Goal: Obtain resource: Download file/media

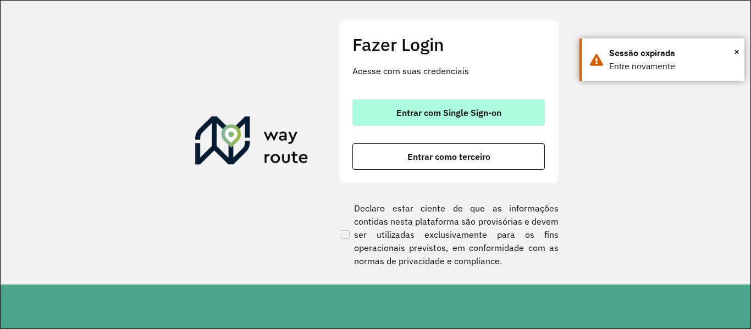
click at [522, 106] on button "Entrar com Single Sign-on" at bounding box center [448, 112] width 192 height 26
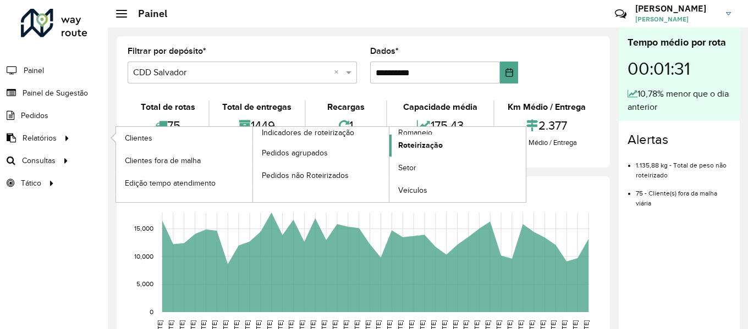
click at [406, 145] on font "Roteirização" at bounding box center [420, 145] width 45 height 9
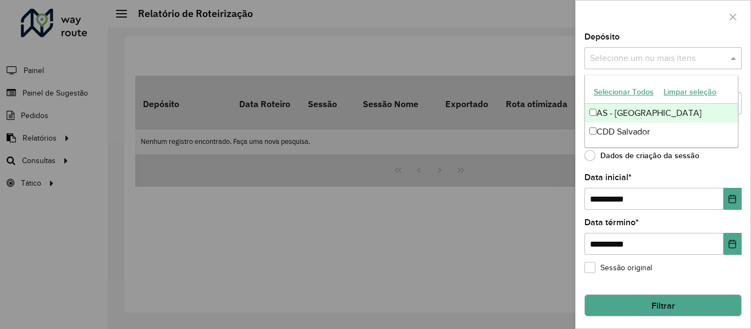
click at [677, 51] on div "Selecione um ou mais itens" at bounding box center [662, 58] width 157 height 22
click at [627, 93] on font "Selecionar todos" at bounding box center [623, 92] width 58 height 9
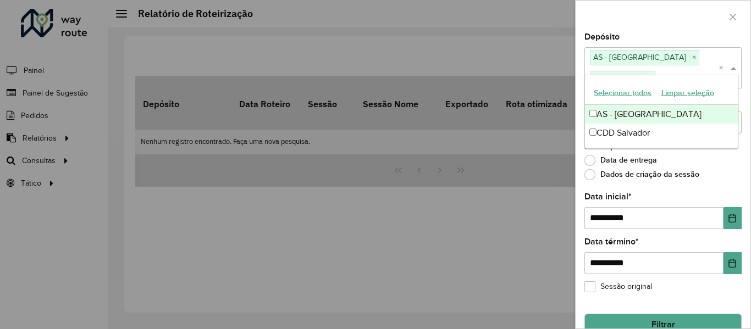
click at [640, 27] on div at bounding box center [662, 17] width 175 height 32
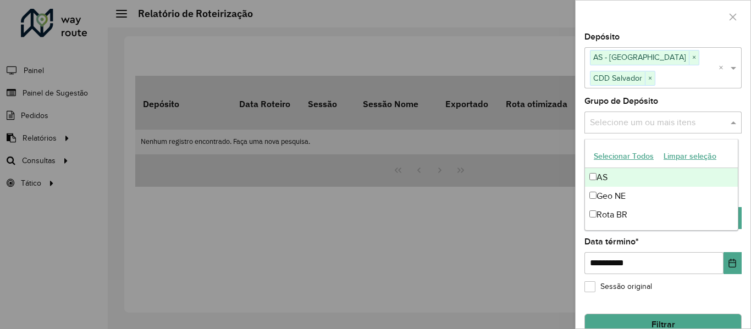
click at [635, 131] on div "Selecione um ou mais itens" at bounding box center [662, 123] width 157 height 22
click at [629, 165] on button "Selecionar todos" at bounding box center [623, 157] width 68 height 18
click at [621, 11] on div at bounding box center [662, 17] width 175 height 32
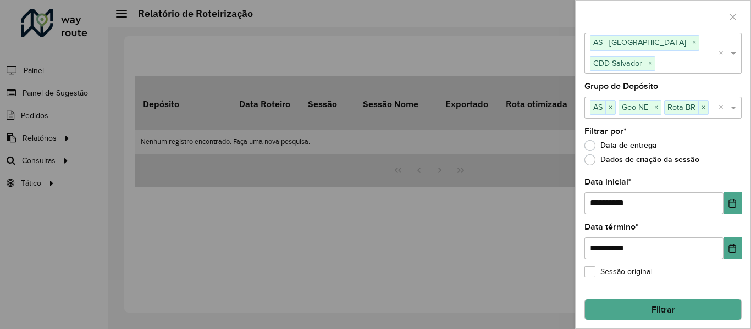
scroll to position [20, 0]
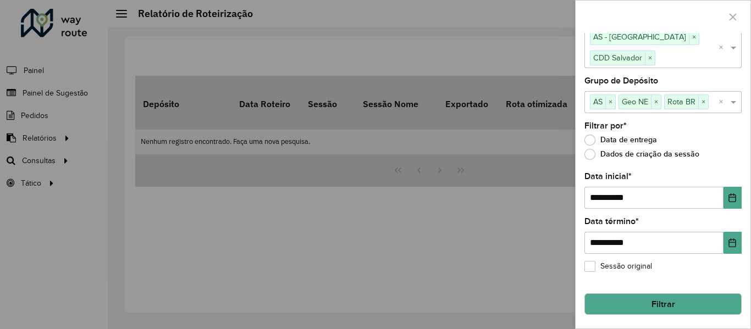
click at [679, 296] on button "Filtrar" at bounding box center [662, 305] width 157 height 22
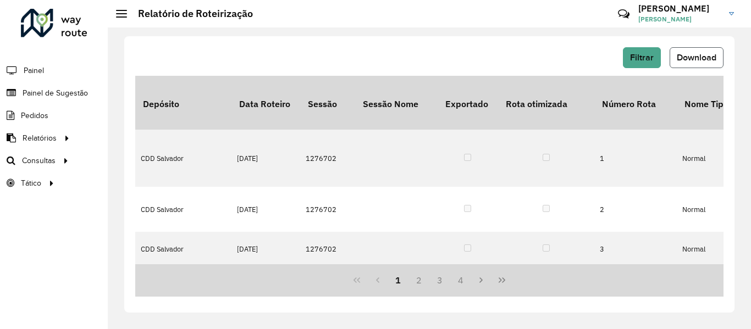
click at [682, 63] on button "Download" at bounding box center [696, 57] width 54 height 21
click at [315, 67] on div "Filtrar Download" at bounding box center [429, 57] width 588 height 21
